Goal: Task Accomplishment & Management: Complete application form

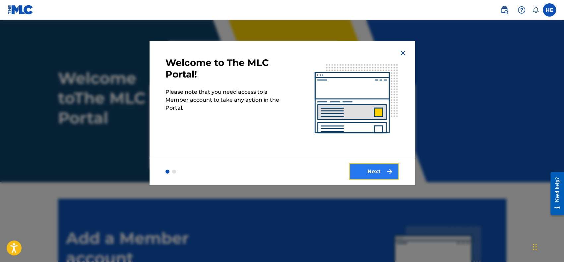
click at [377, 176] on button "Next" at bounding box center [374, 171] width 50 height 17
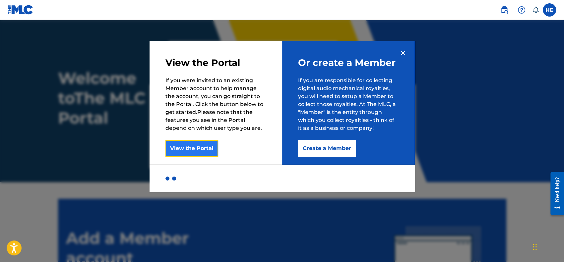
click at [198, 145] on button "View the Portal" at bounding box center [191, 148] width 53 height 17
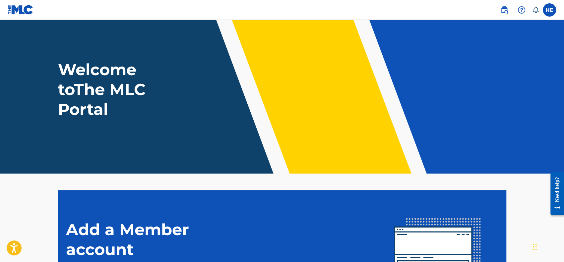
scroll to position [8, 0]
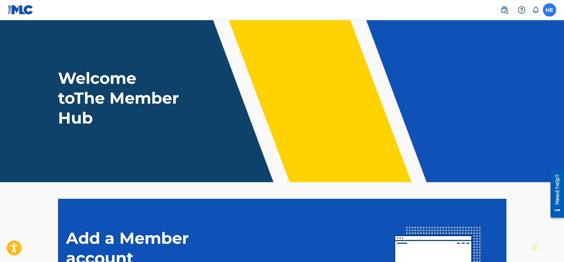
click at [545, 12] on label at bounding box center [549, 9] width 13 height 13
click at [549, 10] on input "HE [PERSON_NAME] [EMAIL_ADDRESS][DOMAIN_NAME] Notification Preferences Profile …" at bounding box center [549, 10] width 0 height 0
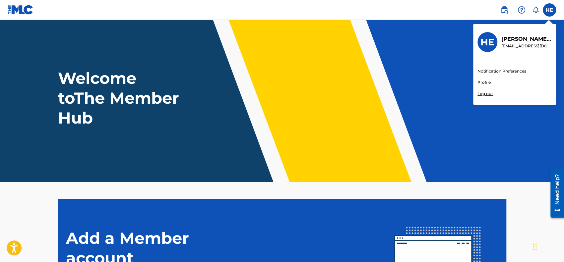
click at [484, 84] on link "Profile" at bounding box center [483, 83] width 13 height 6
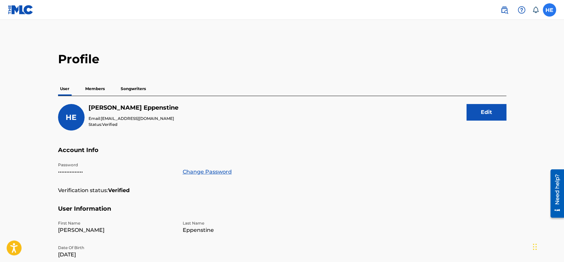
click at [544, 6] on label at bounding box center [549, 9] width 13 height 13
click at [549, 10] on input "HE [PERSON_NAME] [EMAIL_ADDRESS][DOMAIN_NAME] Notification Preferences Profile …" at bounding box center [549, 10] width 0 height 0
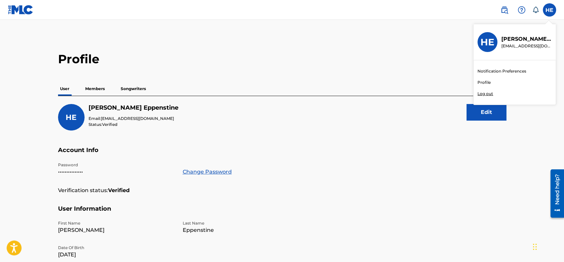
click at [491, 41] on h3 "HE" at bounding box center [487, 42] width 14 height 12
click at [549, 10] on input "HE [PERSON_NAME] [EMAIL_ADDRESS][DOMAIN_NAME] Notification Preferences Profile …" at bounding box center [549, 10] width 0 height 0
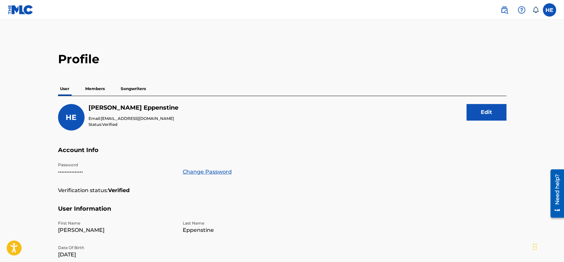
click at [102, 92] on p "Members" at bounding box center [95, 89] width 24 height 14
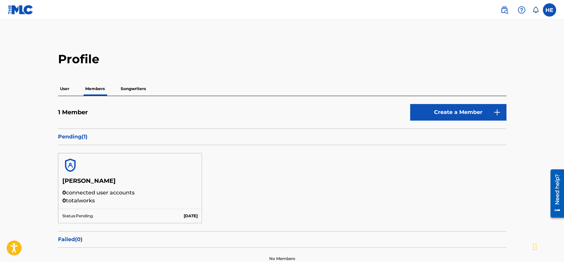
click at [138, 89] on p "Songwriters" at bounding box center [133, 89] width 29 height 14
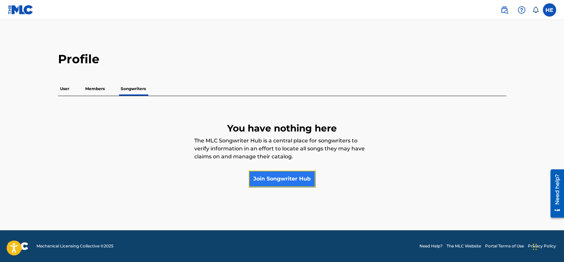
click at [264, 176] on link "Join Songwriter Hub" at bounding box center [282, 179] width 67 height 17
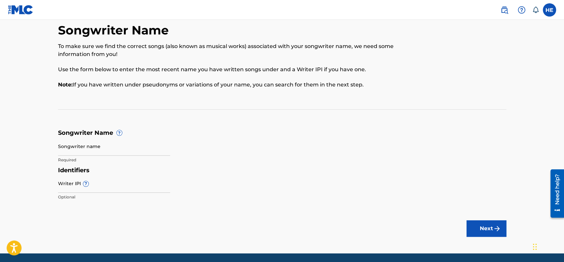
scroll to position [14, 0]
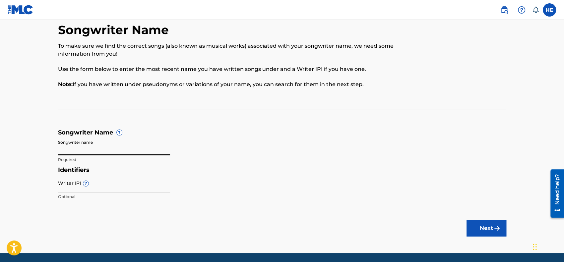
click at [149, 149] on input "Songwriter name" at bounding box center [114, 146] width 112 height 19
type input "[PERSON_NAME]"
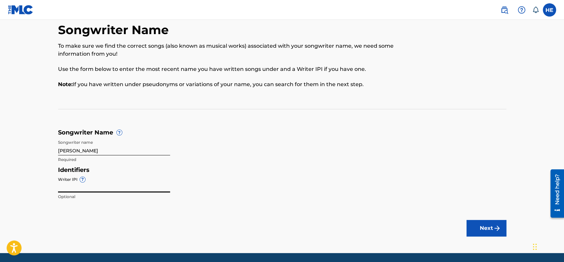
click at [98, 186] on input "Writer IPI ?" at bounding box center [114, 183] width 112 height 19
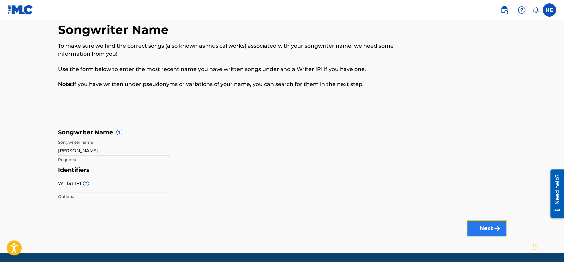
click at [473, 230] on button "Next" at bounding box center [486, 228] width 40 height 17
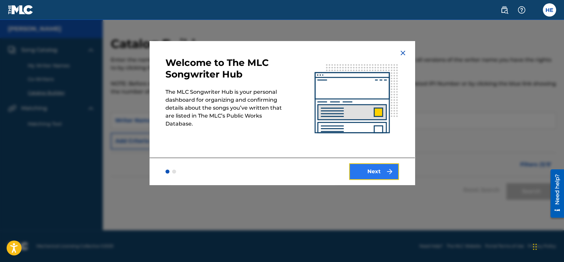
click at [383, 175] on button "Next" at bounding box center [374, 171] width 50 height 17
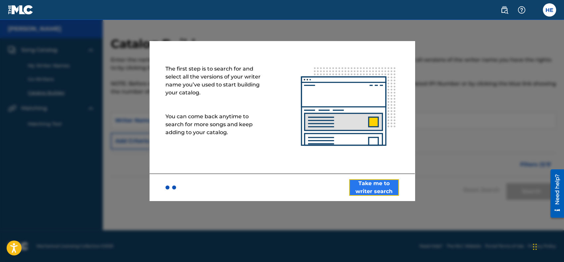
click at [381, 189] on button "Take me to writer search" at bounding box center [374, 187] width 50 height 17
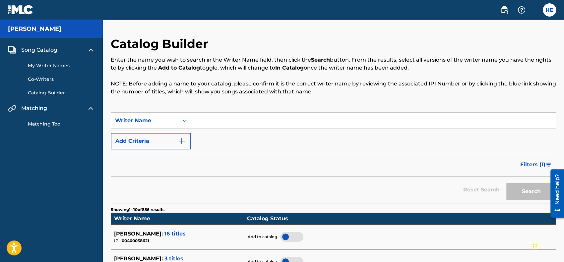
click at [66, 65] on link "My Writer Names" at bounding box center [61, 65] width 67 height 7
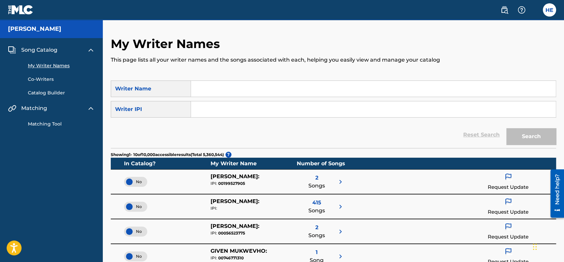
click at [231, 91] on input "Search Form" at bounding box center [373, 89] width 365 height 16
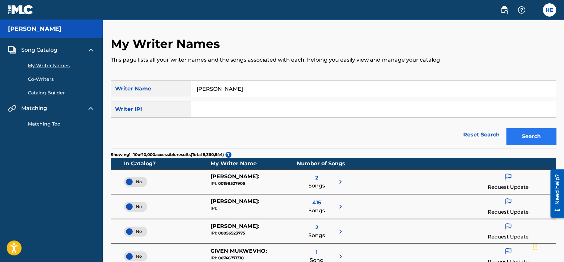
type input "[PERSON_NAME]"
click at [517, 134] on button "Search" at bounding box center [531, 136] width 50 height 17
